Goal: Check status: Check status

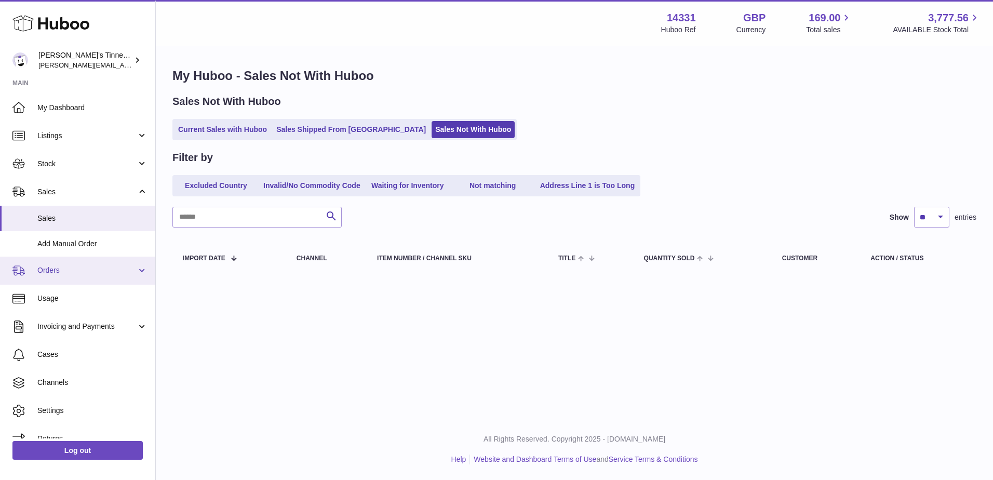
click at [82, 274] on span "Orders" at bounding box center [86, 270] width 99 height 10
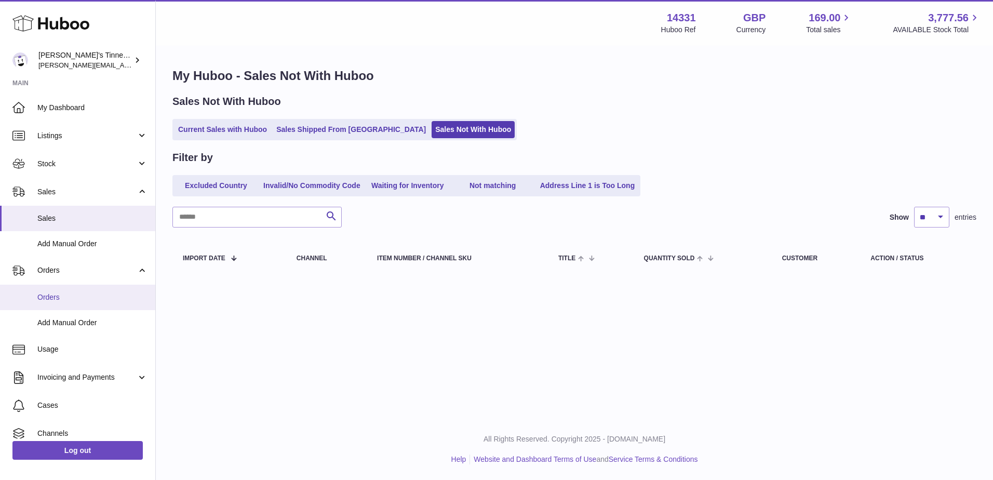
click at [75, 296] on span "Orders" at bounding box center [92, 297] width 110 height 10
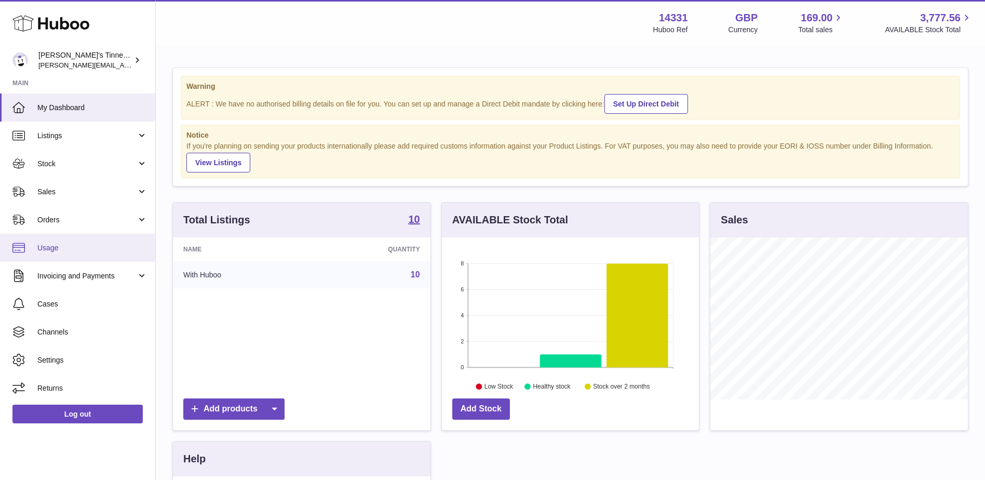
scroll to position [162, 257]
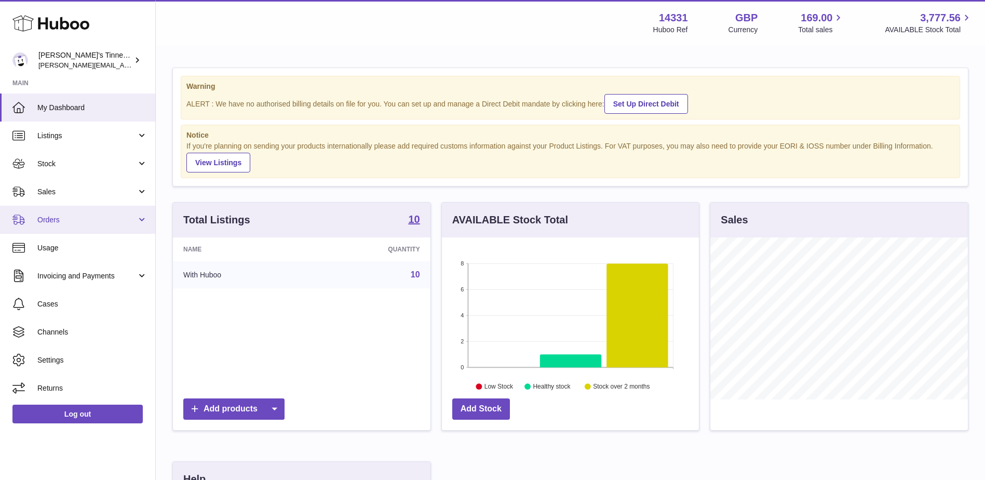
click at [26, 220] on link "Orders" at bounding box center [77, 220] width 155 height 28
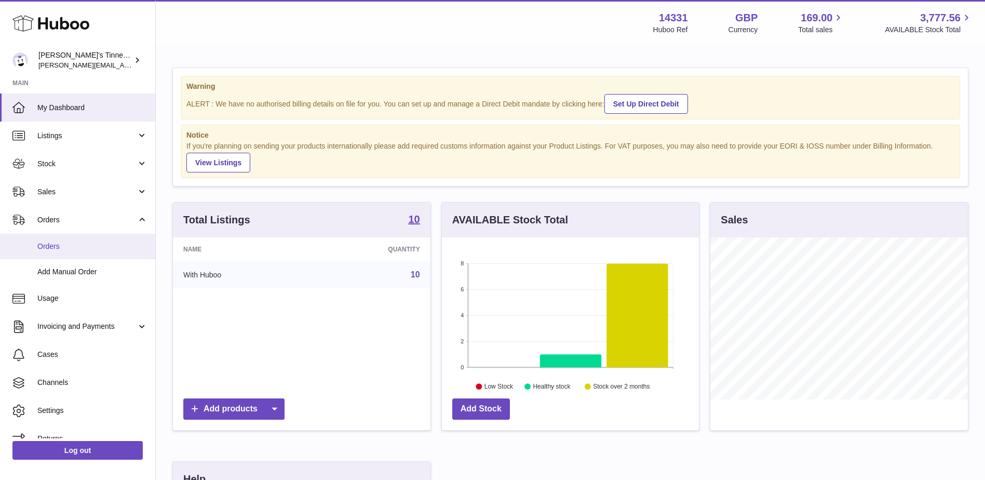
click at [56, 241] on span "Orders" at bounding box center [92, 246] width 110 height 10
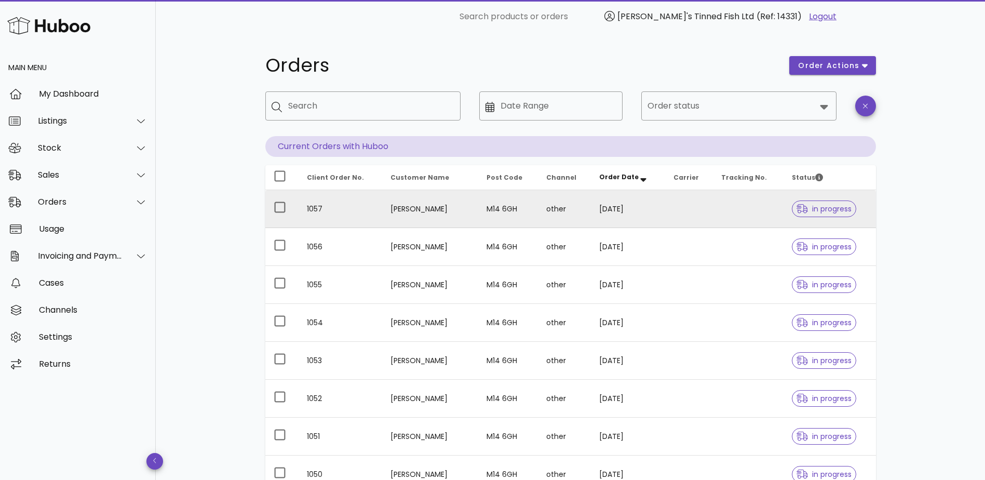
click at [403, 214] on td "Jim Norbet" at bounding box center [430, 209] width 96 height 38
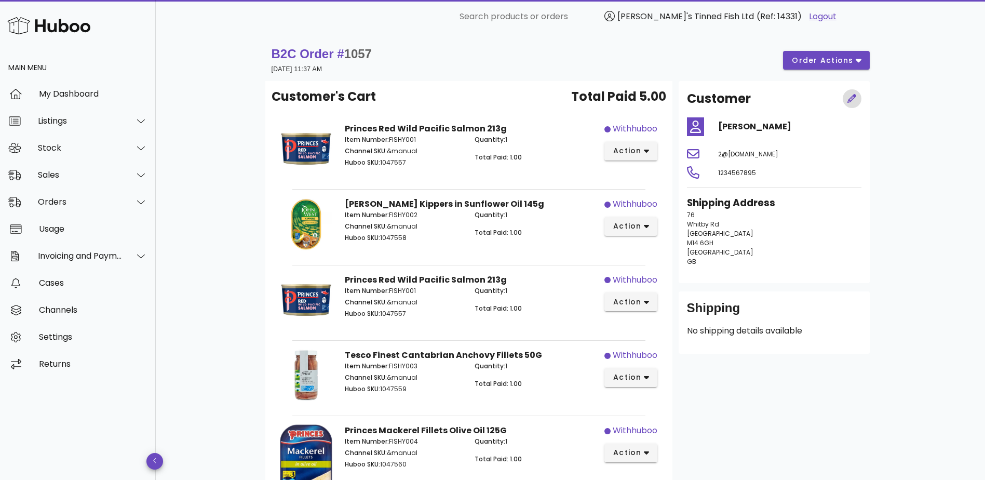
click at [851, 101] on icon "button" at bounding box center [851, 98] width 9 height 9
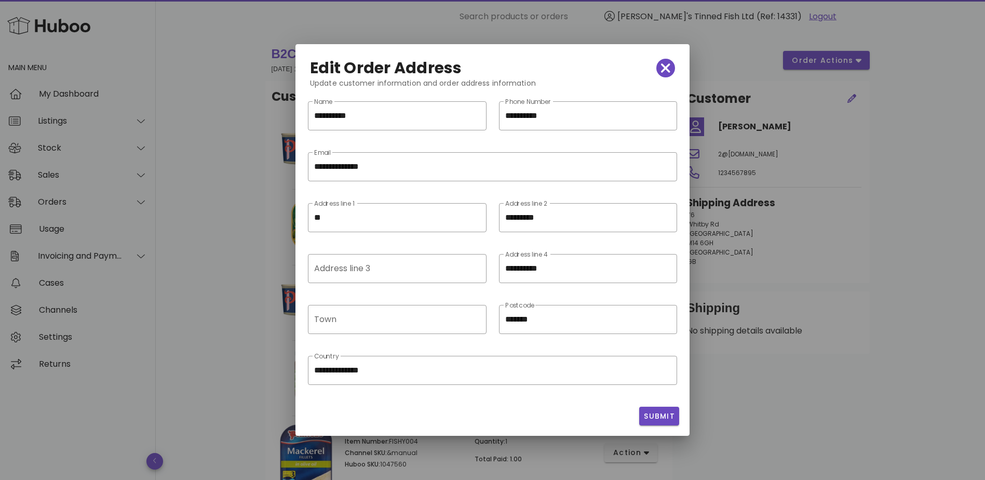
click at [893, 113] on div at bounding box center [492, 240] width 985 height 480
click at [664, 63] on icon "button" at bounding box center [665, 68] width 9 height 15
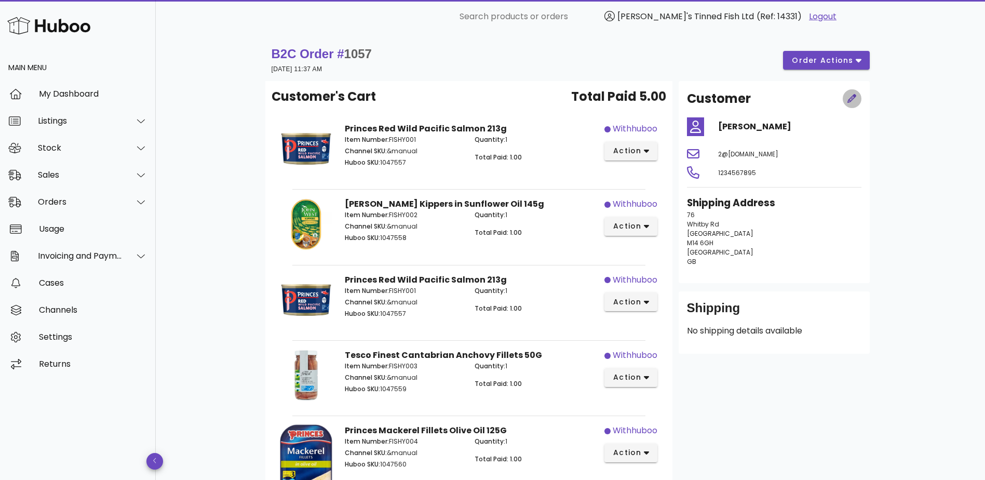
click at [847, 98] on icon "button" at bounding box center [851, 98] width 9 height 9
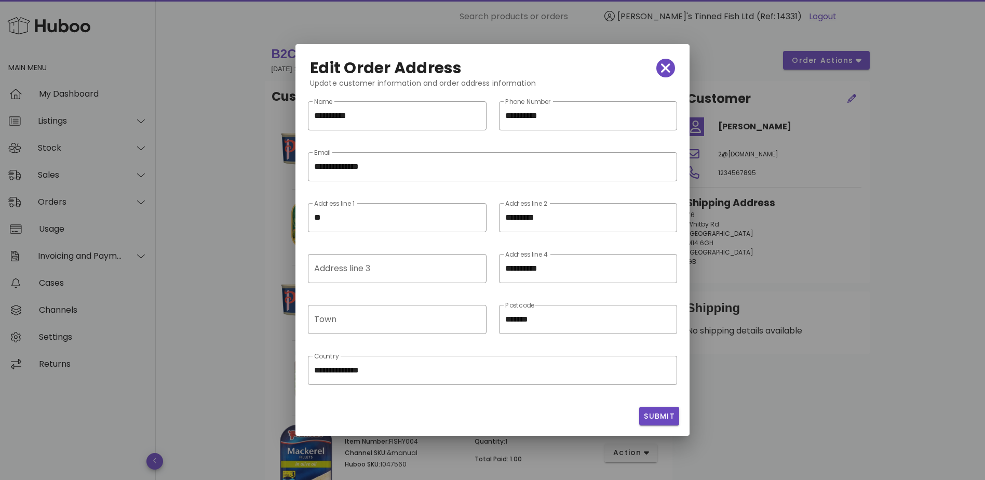
click at [925, 177] on div at bounding box center [492, 240] width 985 height 480
click at [667, 69] on icon "button" at bounding box center [665, 67] width 9 height 9
